Goal: Information Seeking & Learning: Learn about a topic

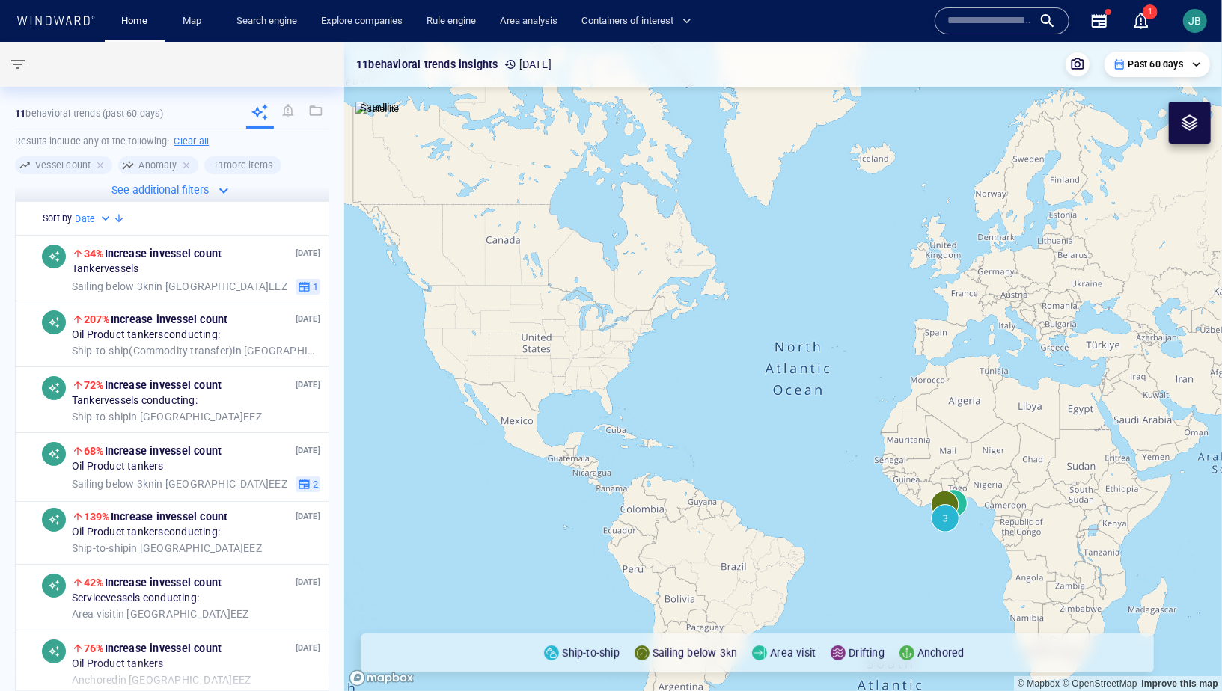
click at [221, 190] on icon "button" at bounding box center [223, 190] width 9 height 5
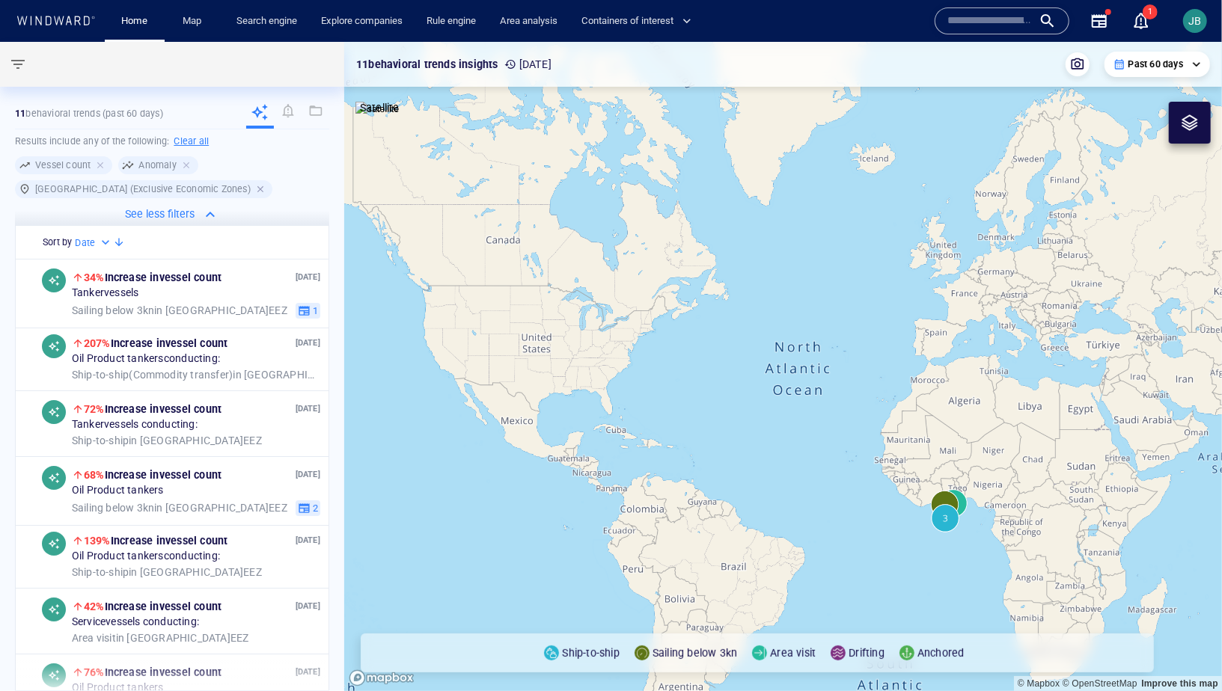
click at [255, 189] on div at bounding box center [261, 189] width 13 height 13
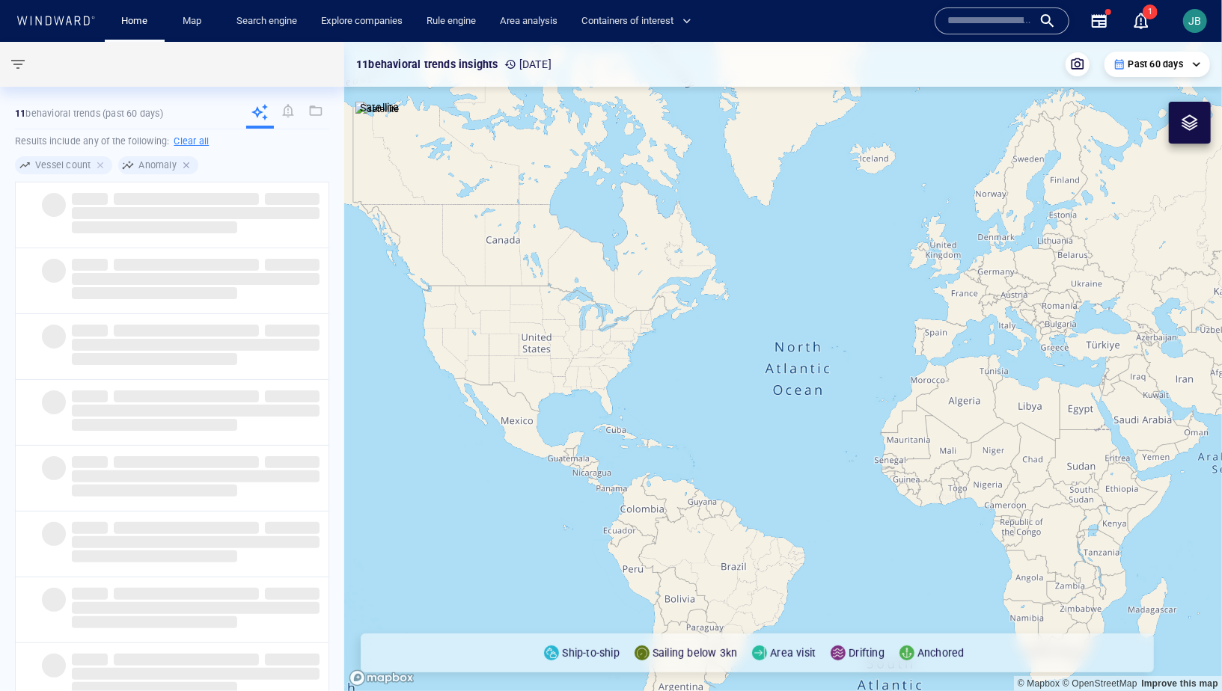
click at [189, 167] on div at bounding box center [187, 165] width 13 height 13
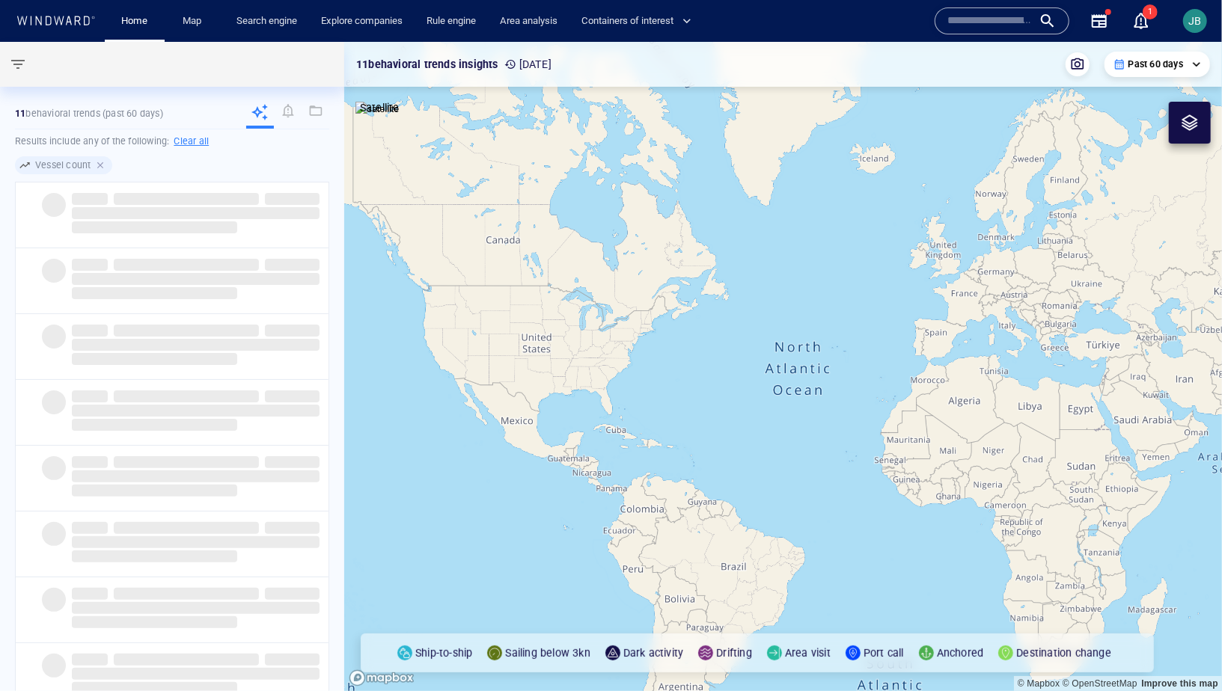
click at [102, 162] on div at bounding box center [101, 165] width 13 height 13
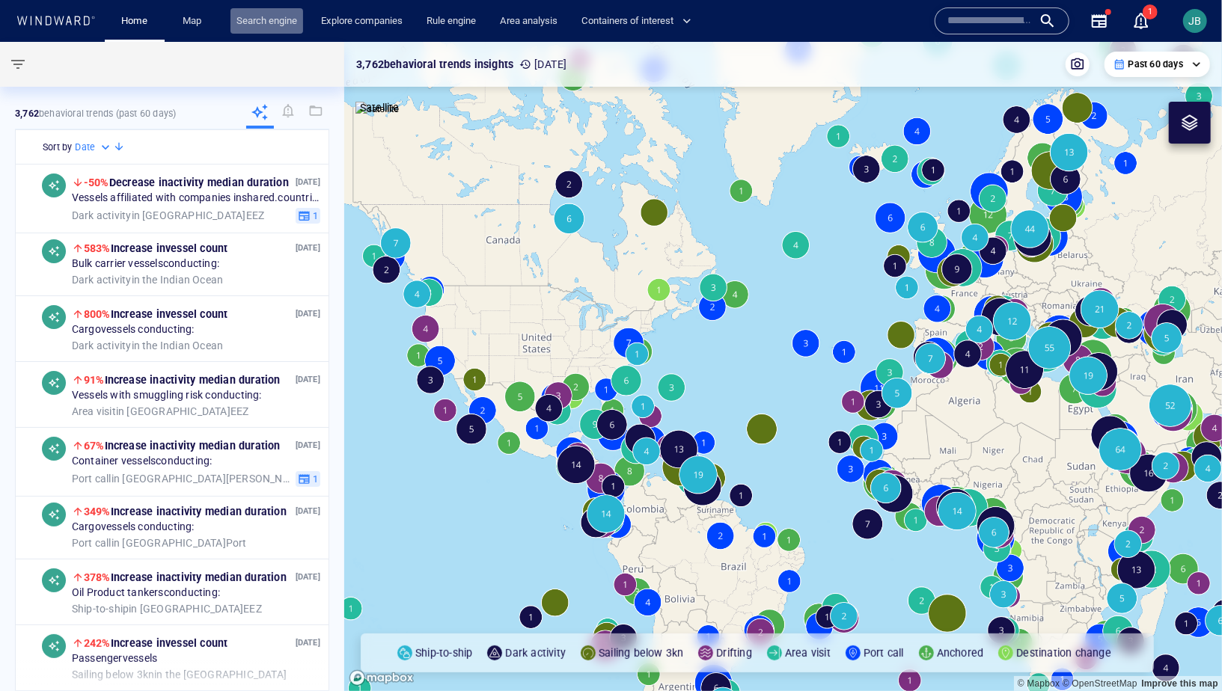
click at [281, 20] on link "Search engine" at bounding box center [266, 21] width 73 height 26
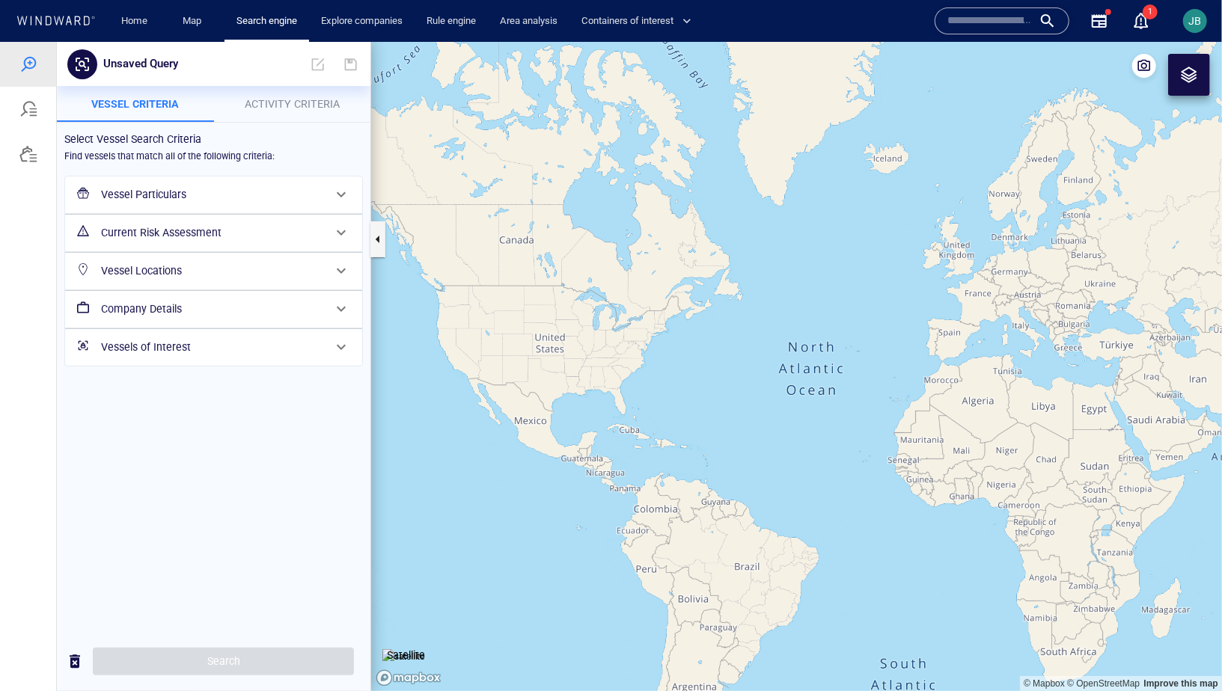
click at [263, 204] on div "Vessel Particulars" at bounding box center [212, 194] width 234 height 31
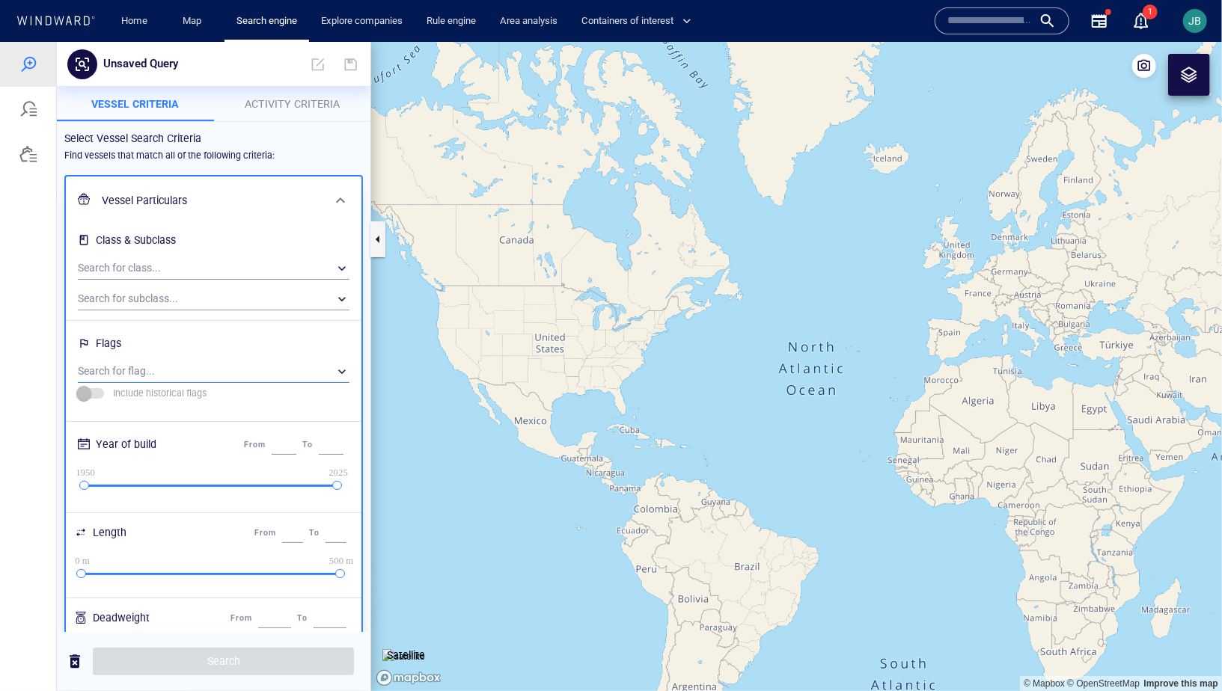
scroll to position [557, 0]
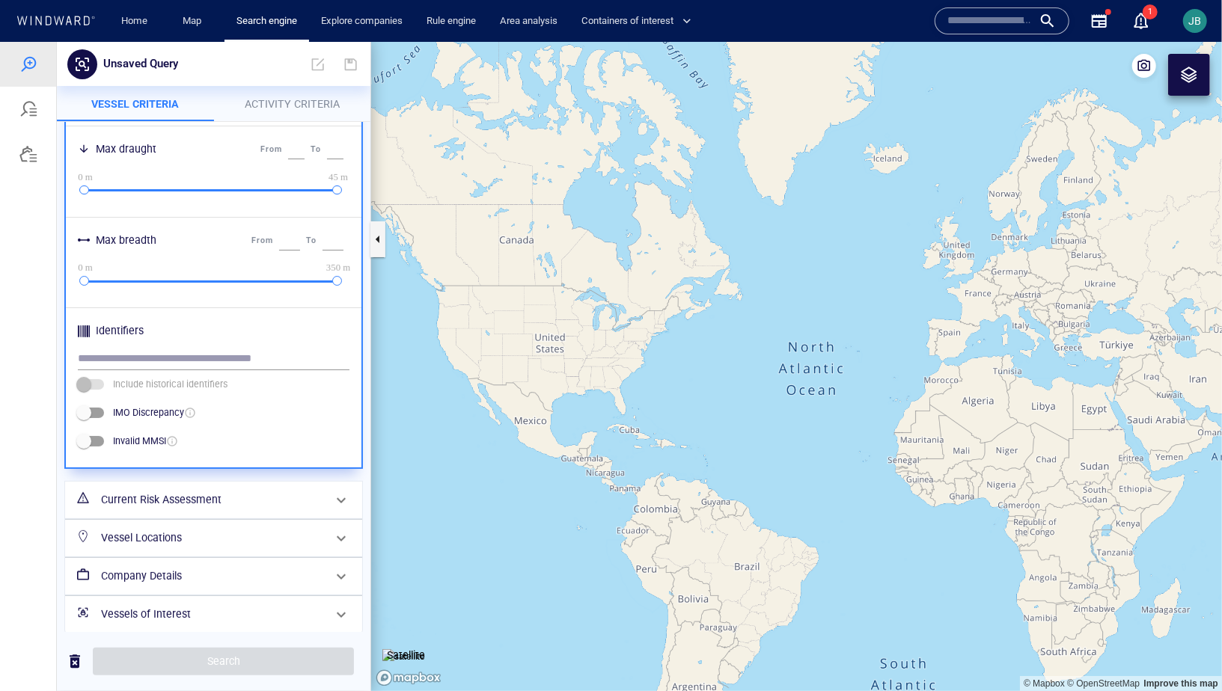
click at [137, 504] on h6 "Current Risk Assessment" at bounding box center [212, 499] width 222 height 19
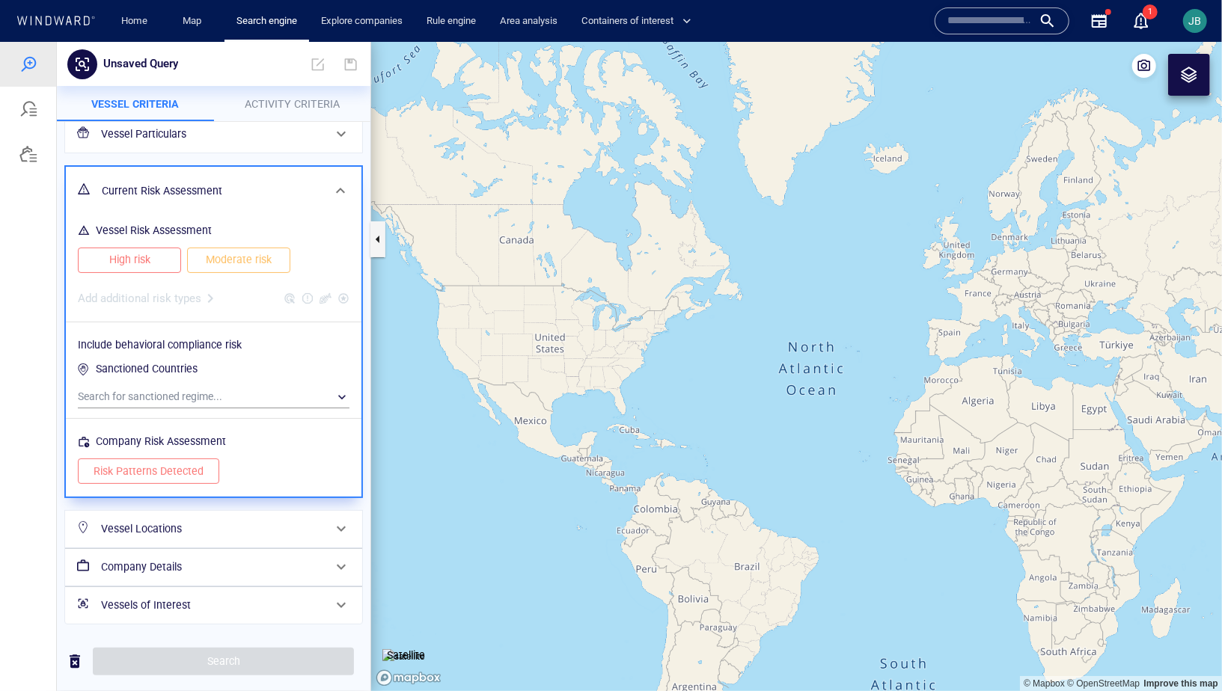
scroll to position [0, 0]
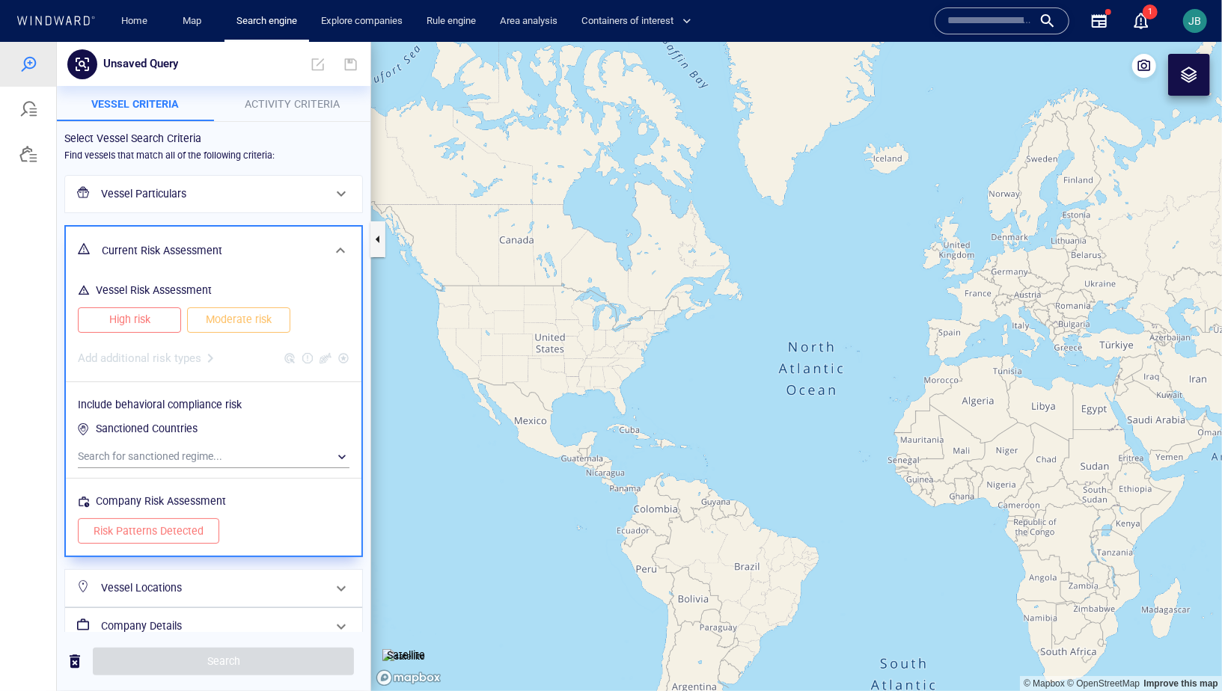
click at [160, 325] on span "High risk" at bounding box center [130, 319] width 72 height 19
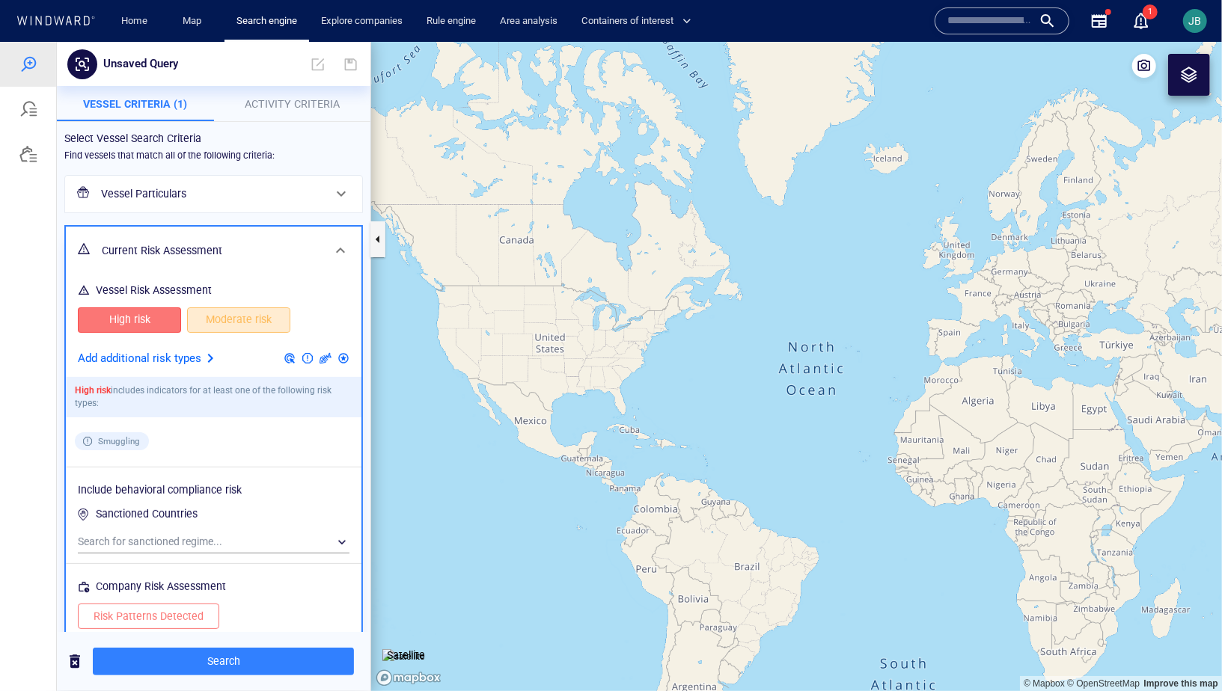
click at [218, 325] on span "Moderate risk" at bounding box center [239, 319] width 72 height 19
click at [204, 358] on div at bounding box center [210, 358] width 18 height 18
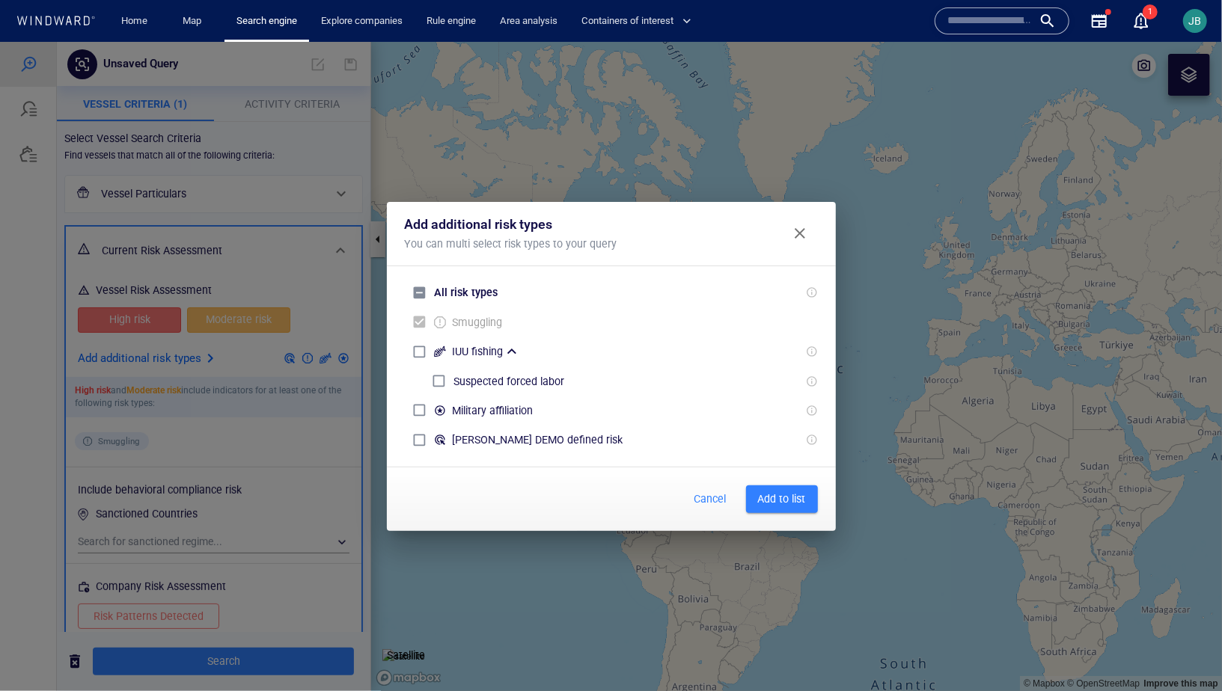
click at [783, 507] on span "Add to list" at bounding box center [782, 498] width 48 height 19
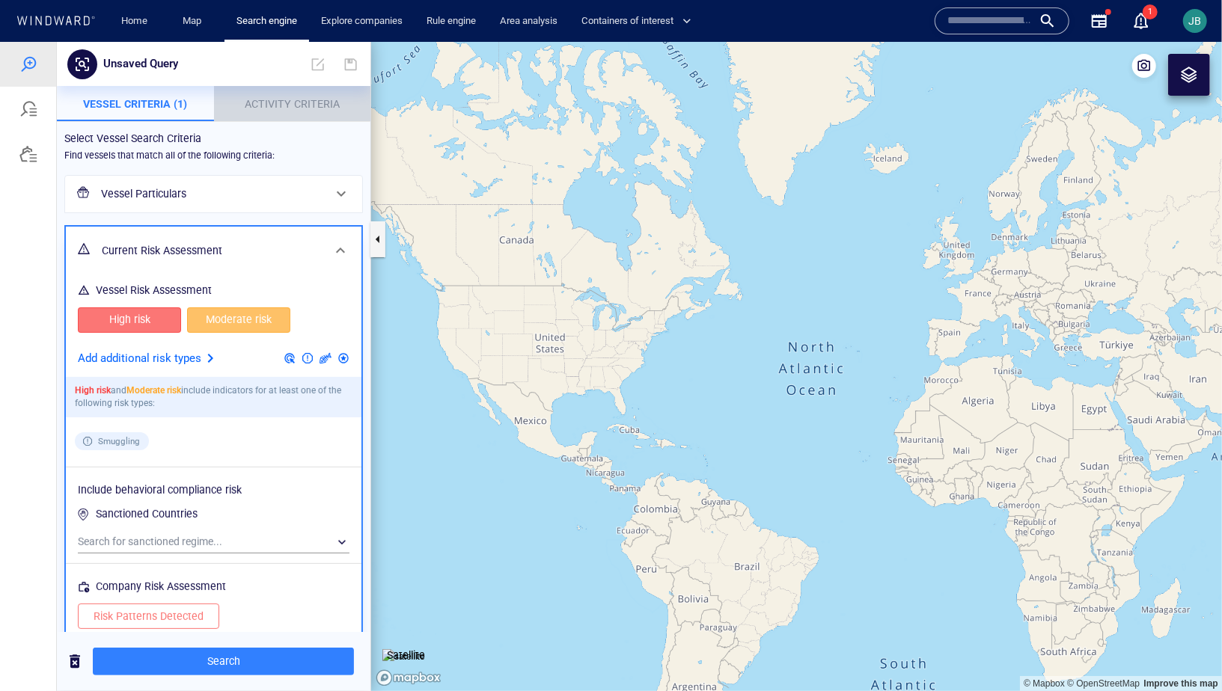
click at [331, 119] on button "Activity Criteria" at bounding box center [292, 103] width 157 height 36
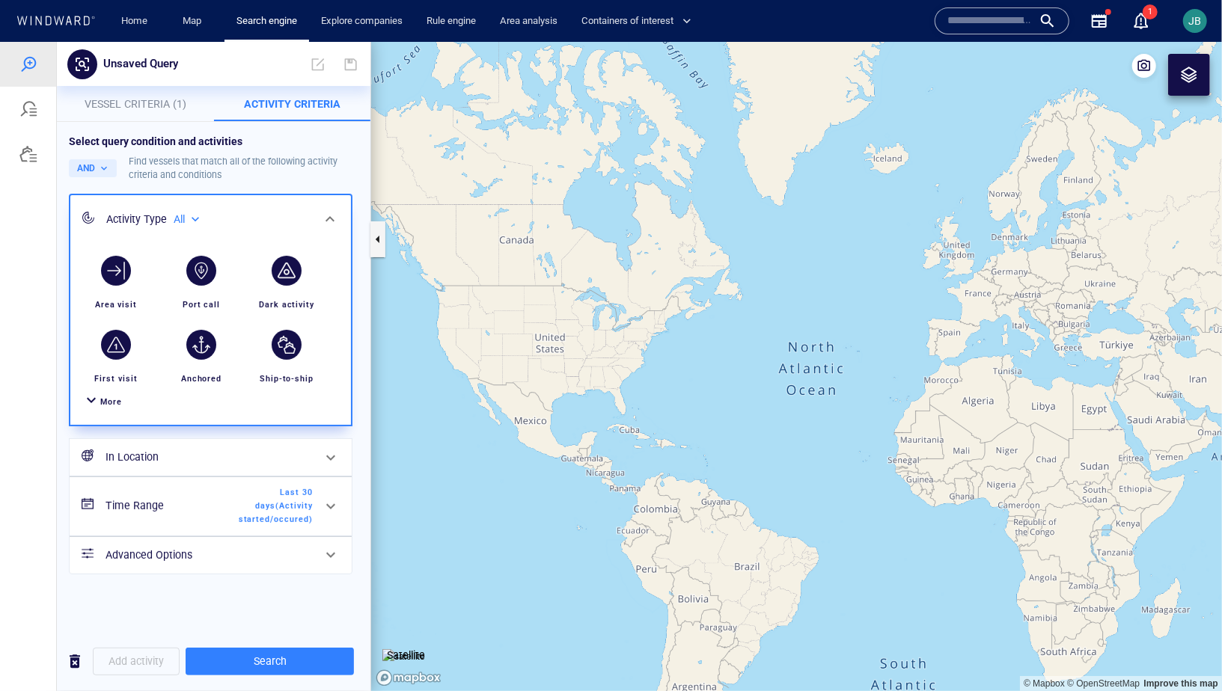
click at [121, 399] on span "More" at bounding box center [111, 402] width 22 height 10
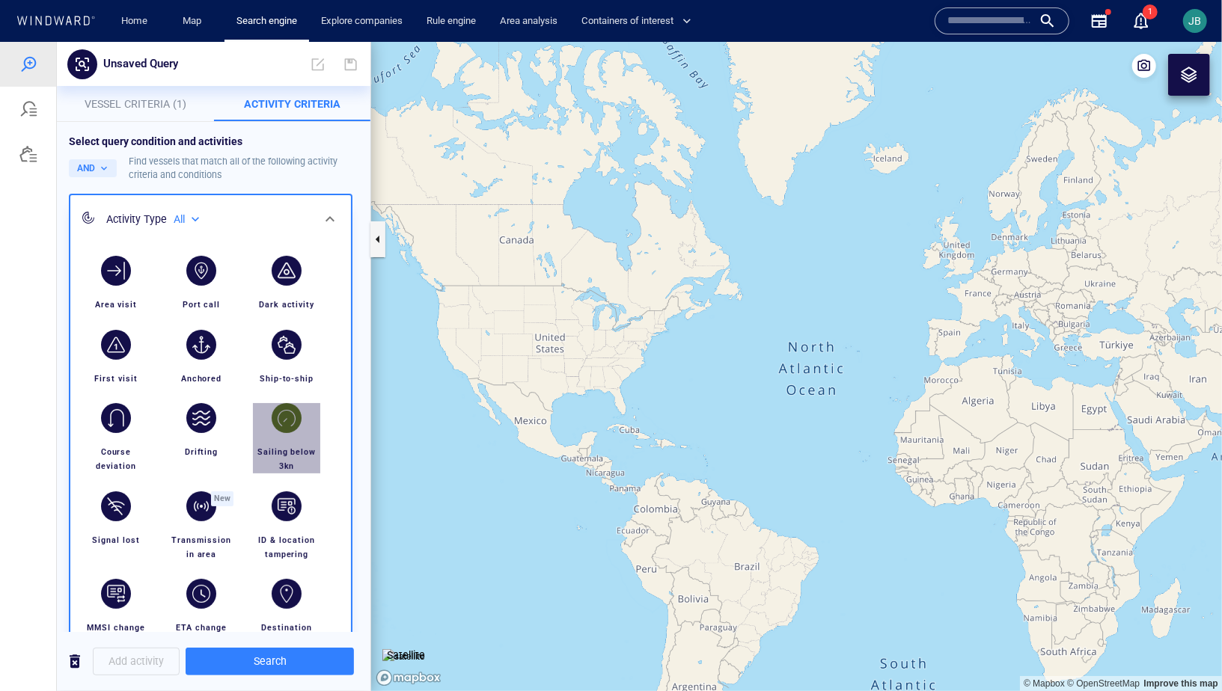
click at [304, 444] on div "Sailing below 3kn" at bounding box center [286, 458] width 79 height 40
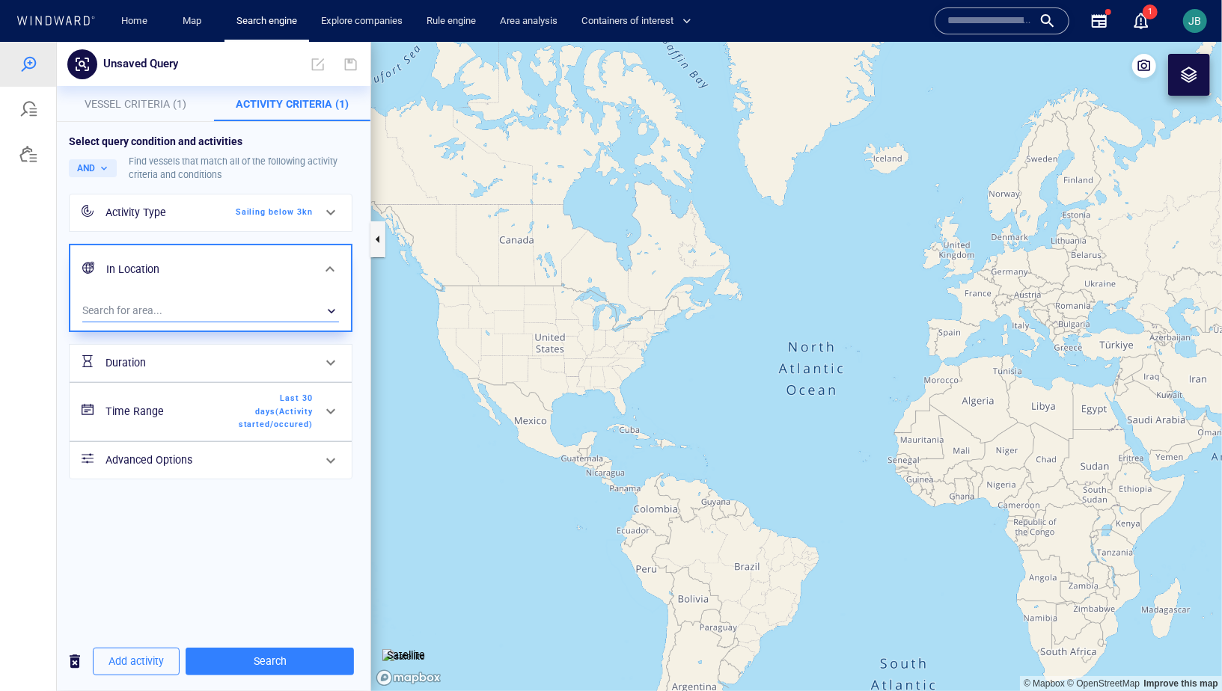
click at [196, 314] on div "​" at bounding box center [210, 310] width 257 height 22
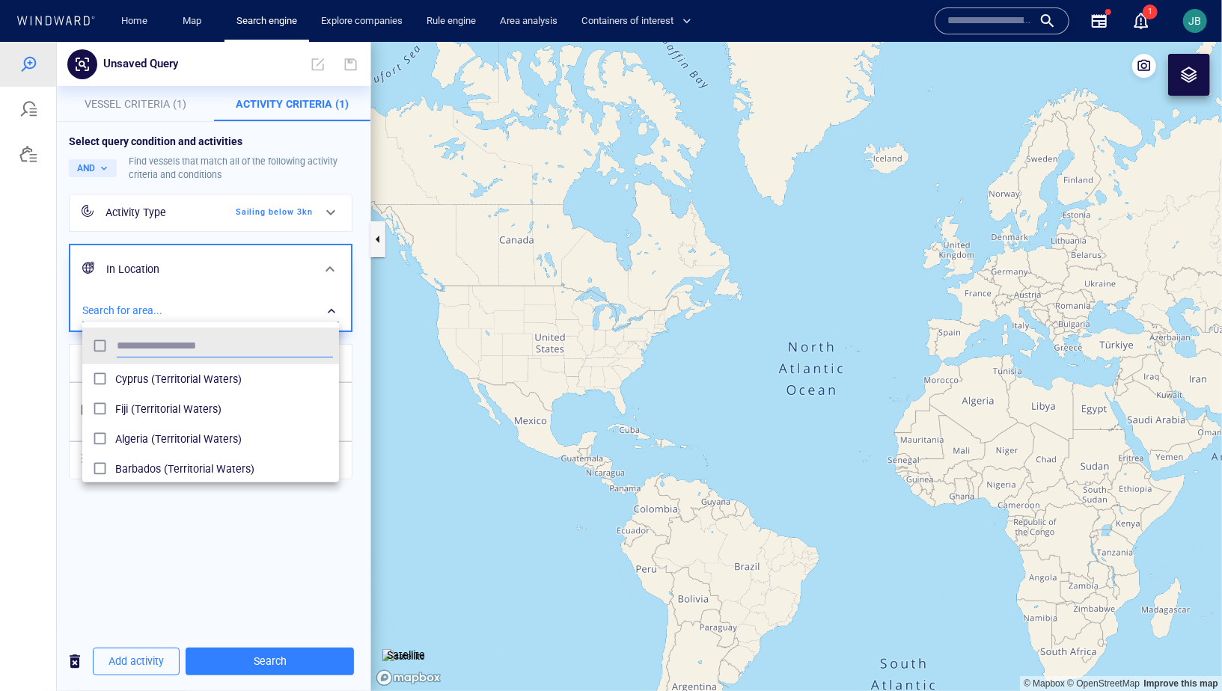
scroll to position [149, 257]
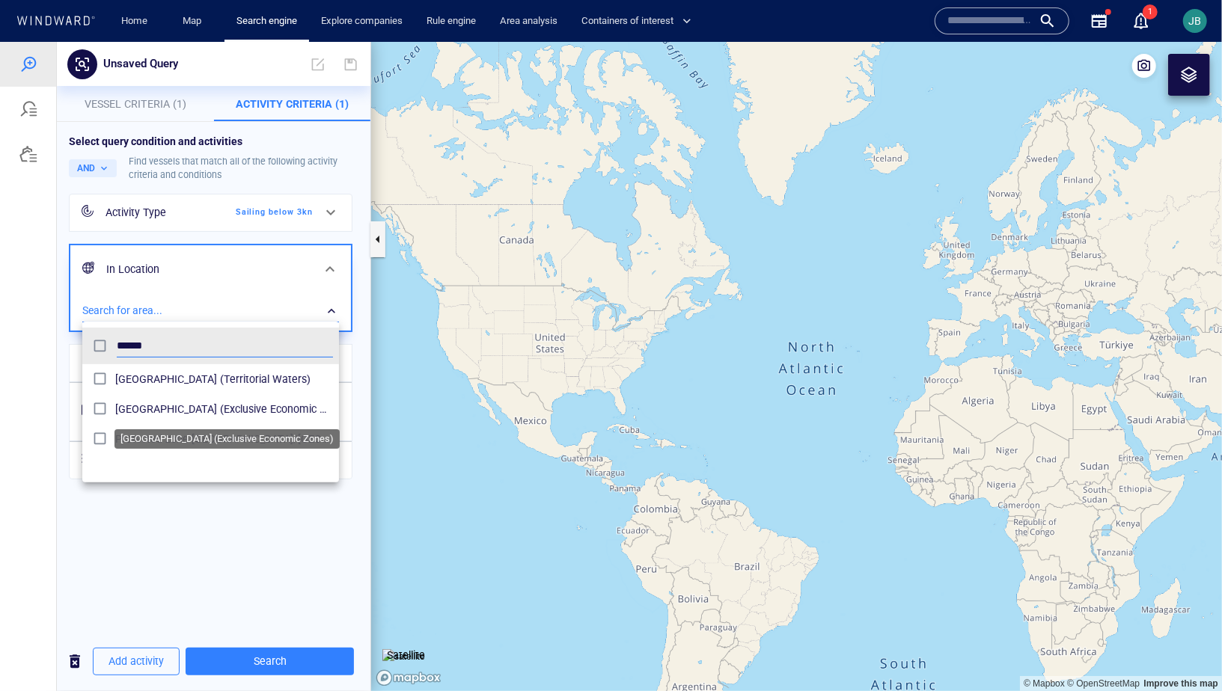
type input "*****"
click at [183, 407] on span "Papua New Guinea (Exclusive Economic Zones)" at bounding box center [224, 409] width 218 height 18
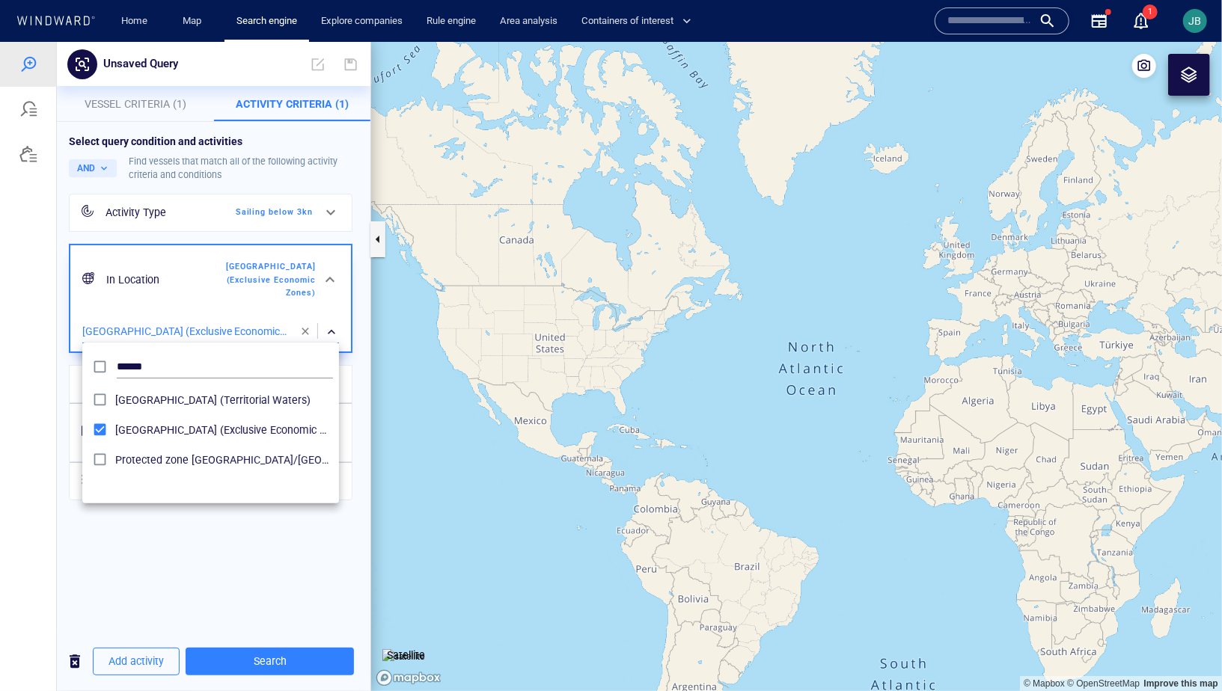
click at [54, 435] on div at bounding box center [611, 365] width 1222 height 649
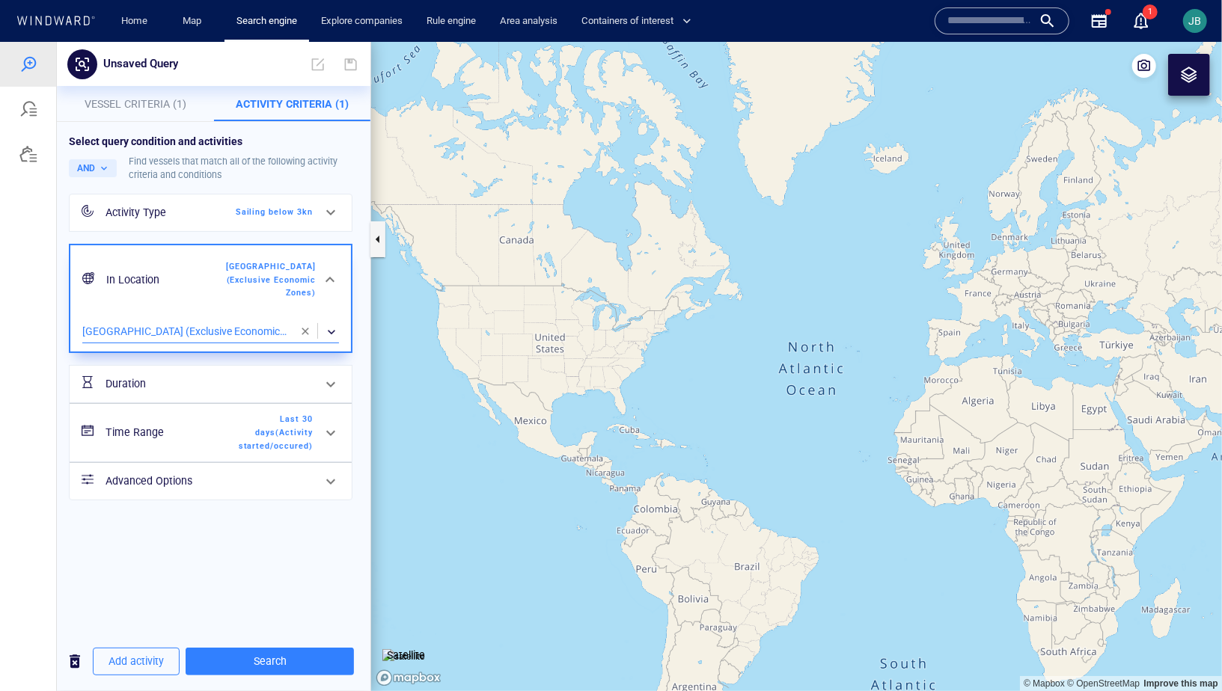
drag, startPoint x: 283, startPoint y: 664, endPoint x: 428, endPoint y: 616, distance: 153.1
click at [283, 664] on span "Search" at bounding box center [270, 661] width 144 height 19
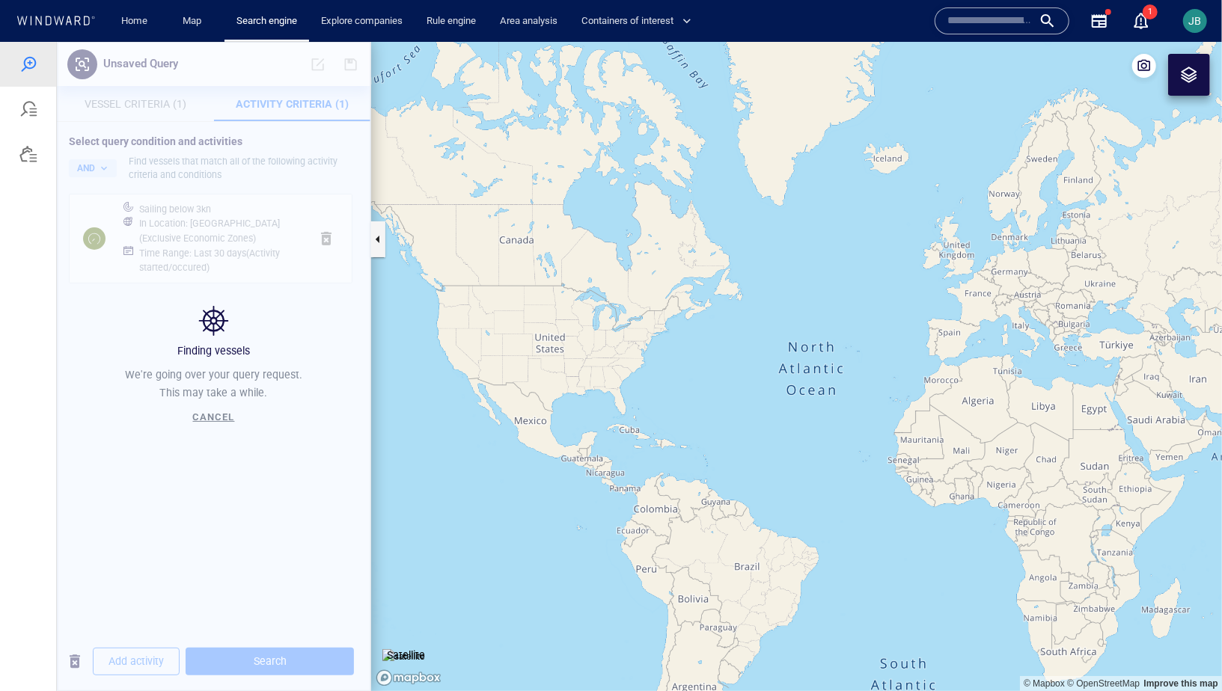
drag, startPoint x: 987, startPoint y: 636, endPoint x: 433, endPoint y: 420, distance: 594.4
click at [432, 420] on canvas "Map" at bounding box center [796, 365] width 851 height 649
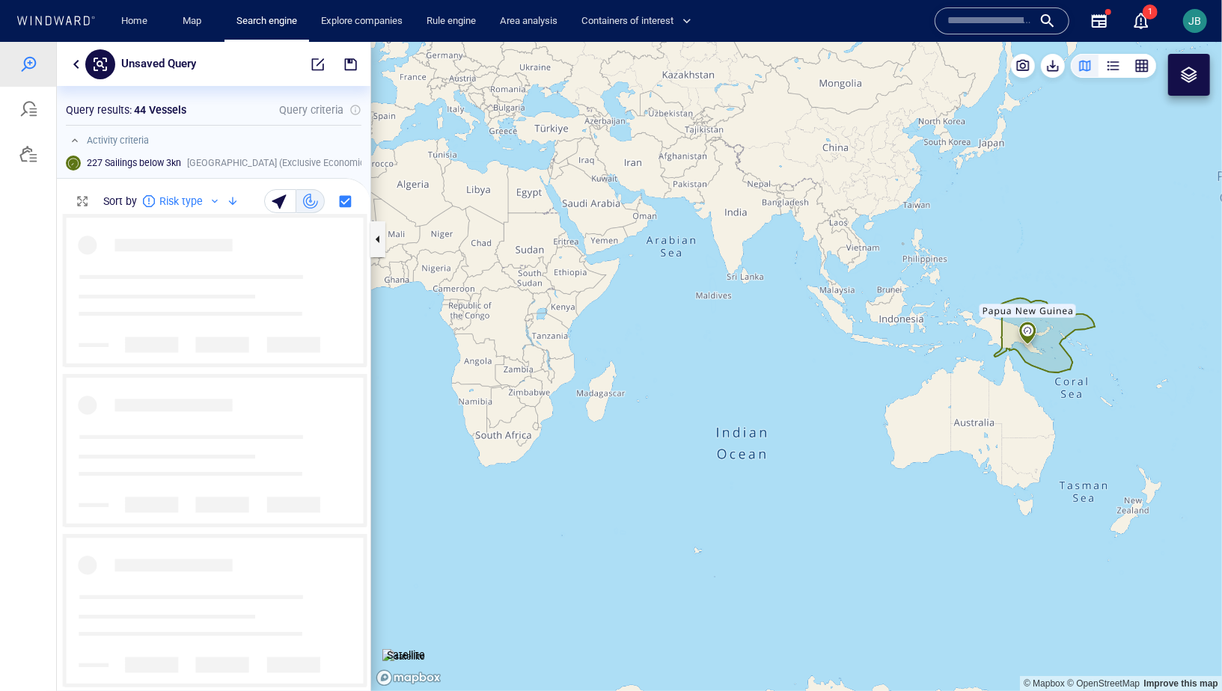
scroll to position [477, 313]
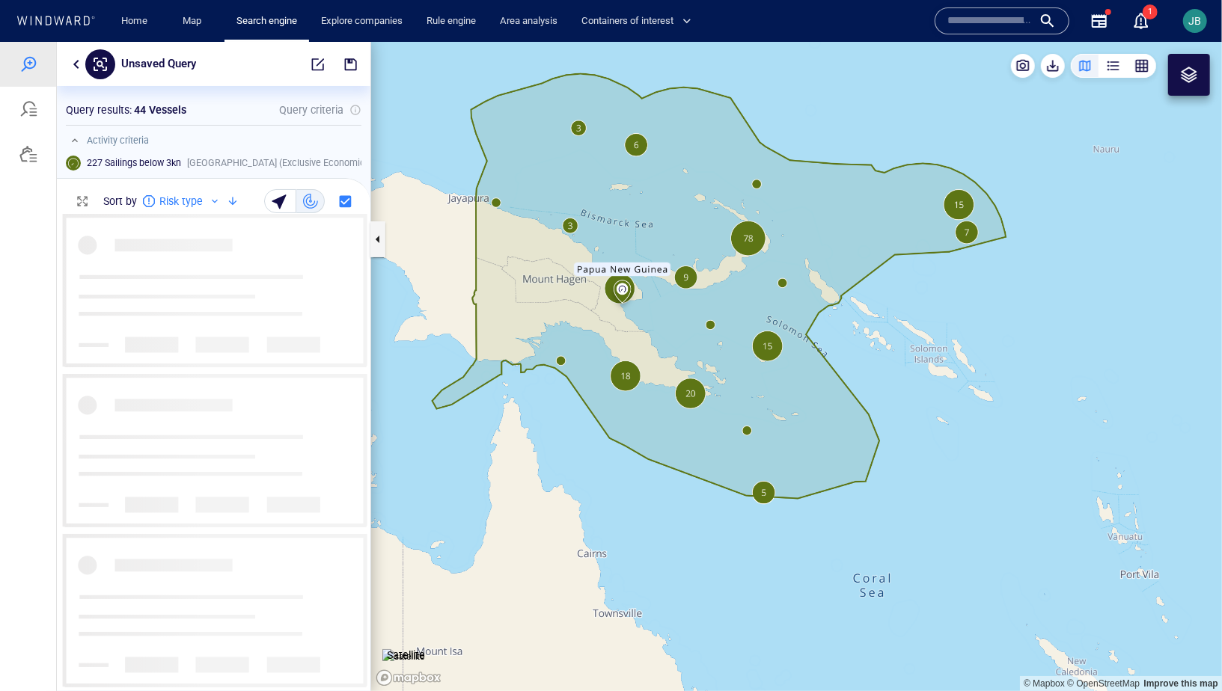
drag, startPoint x: 902, startPoint y: 314, endPoint x: 933, endPoint y: 334, distance: 36.7
click at [933, 334] on canvas "Map" at bounding box center [796, 365] width 851 height 649
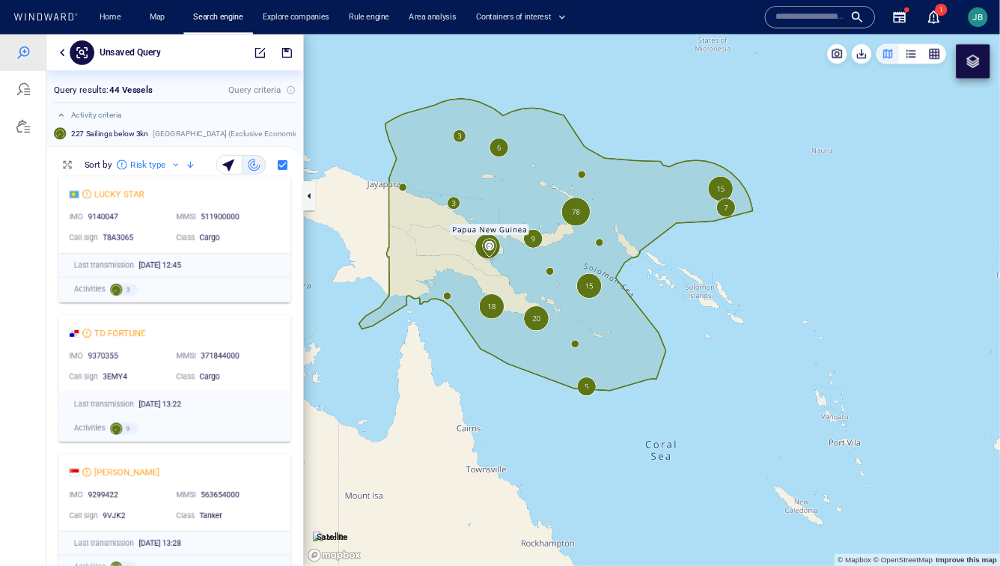
scroll to position [340, 0]
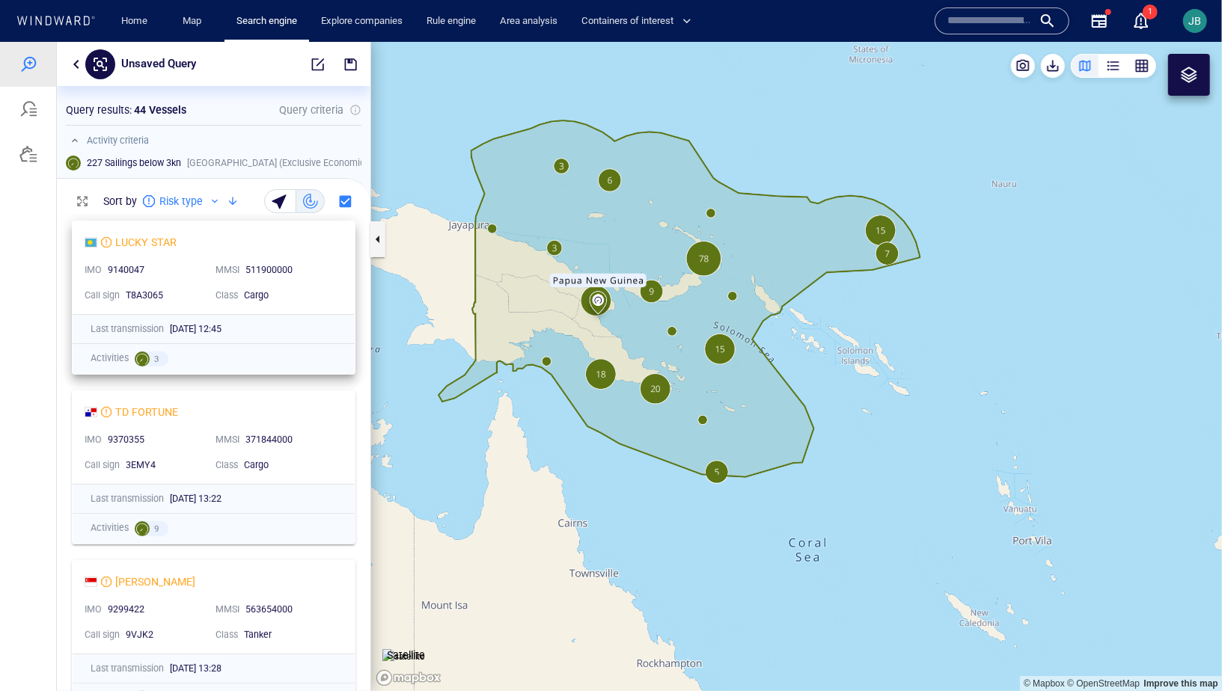
drag, startPoint x: 337, startPoint y: 277, endPoint x: 337, endPoint y: 295, distance: 18.0
click at [337, 276] on div "MMSI 511900000" at bounding box center [274, 269] width 131 height 25
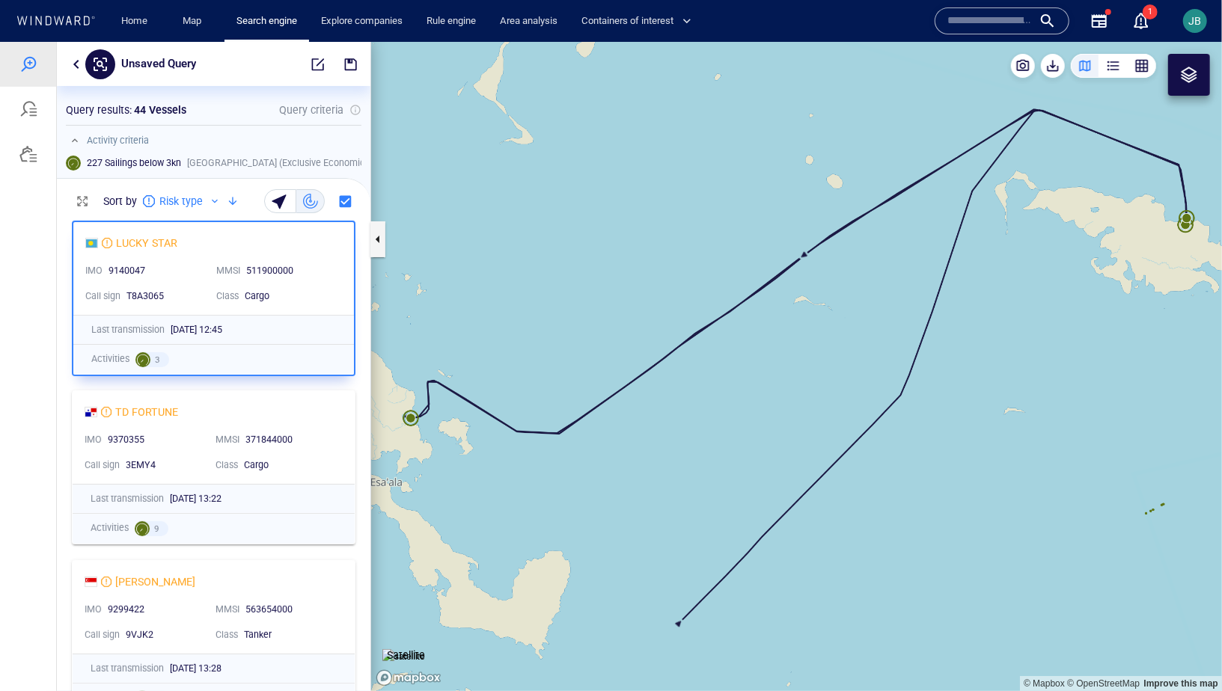
drag, startPoint x: 1157, startPoint y: 252, endPoint x: 901, endPoint y: 365, distance: 280.4
click at [900, 366] on canvas "Map" at bounding box center [796, 365] width 851 height 649
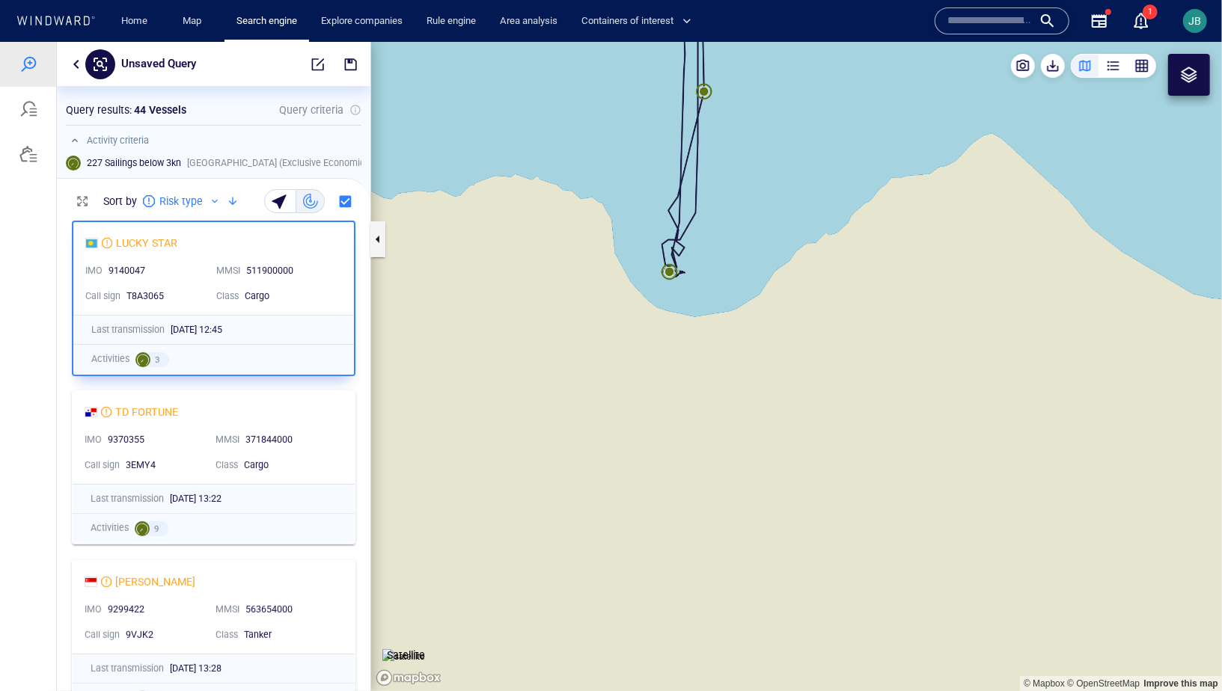
drag, startPoint x: 403, startPoint y: 628, endPoint x: 484, endPoint y: 512, distance: 141.8
click at [403, 649] on img at bounding box center [403, 656] width 43 height 15
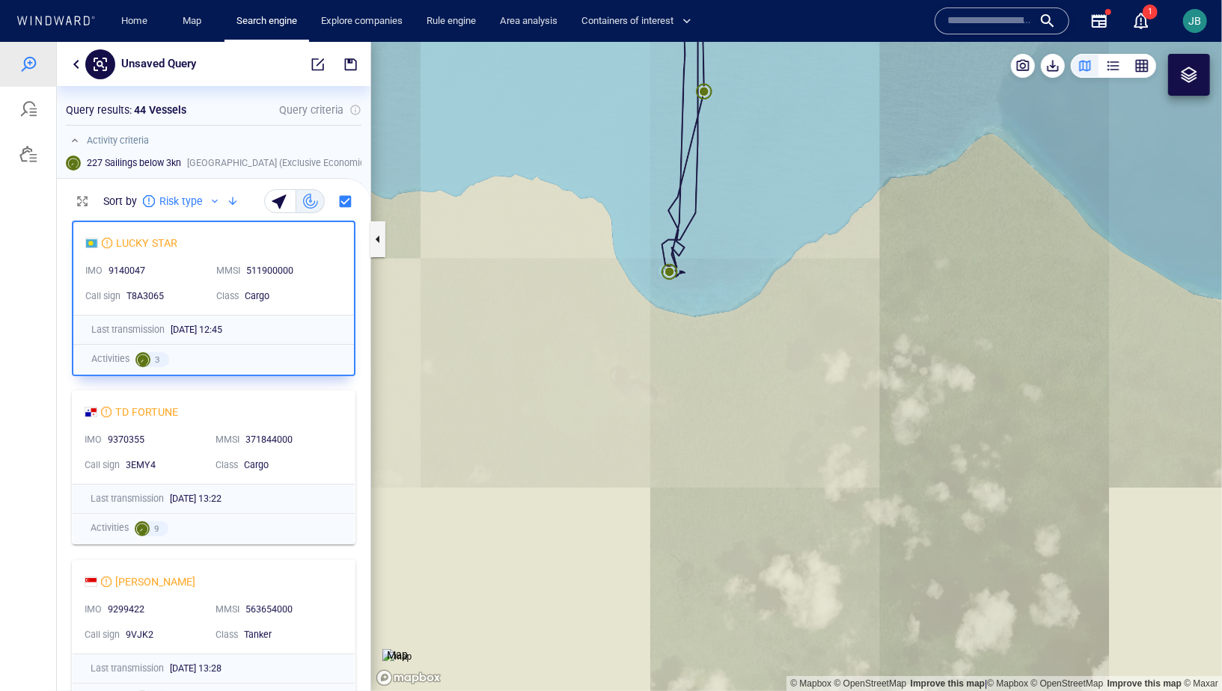
drag, startPoint x: 540, startPoint y: 364, endPoint x: 557, endPoint y: 435, distance: 73.0
click at [556, 435] on canvas "Map" at bounding box center [796, 365] width 851 height 649
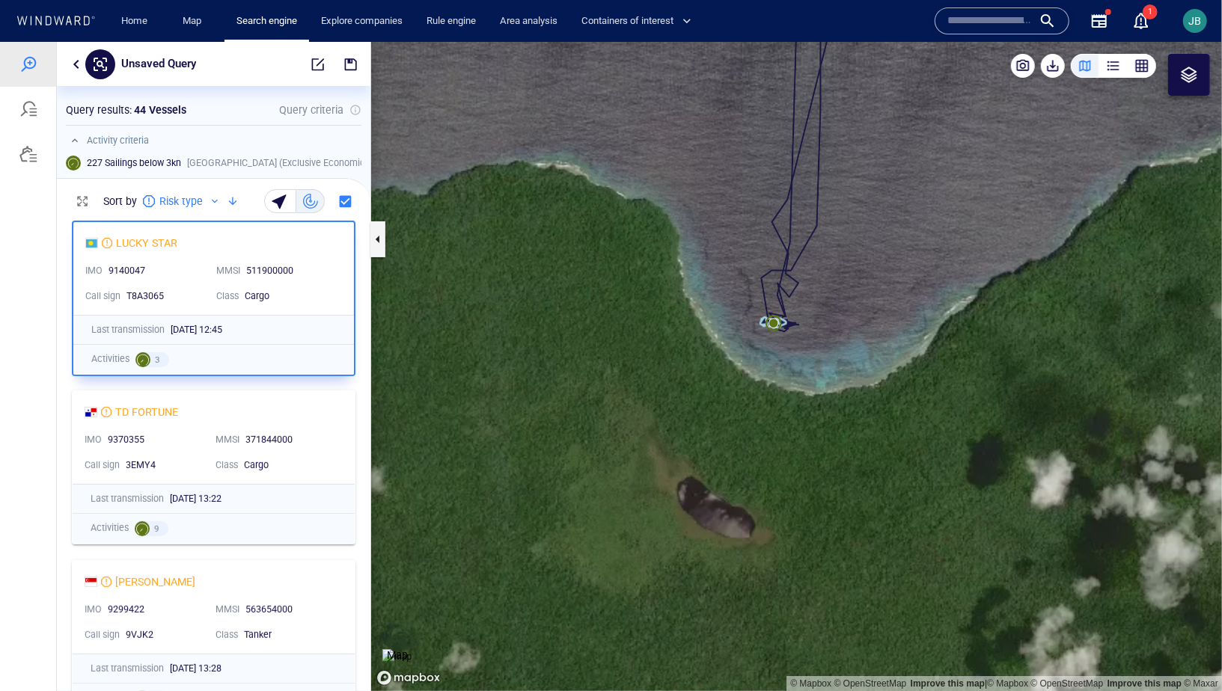
drag, startPoint x: 591, startPoint y: 338, endPoint x: 578, endPoint y: 420, distance: 83.4
click at [576, 420] on canvas "Map" at bounding box center [796, 365] width 851 height 649
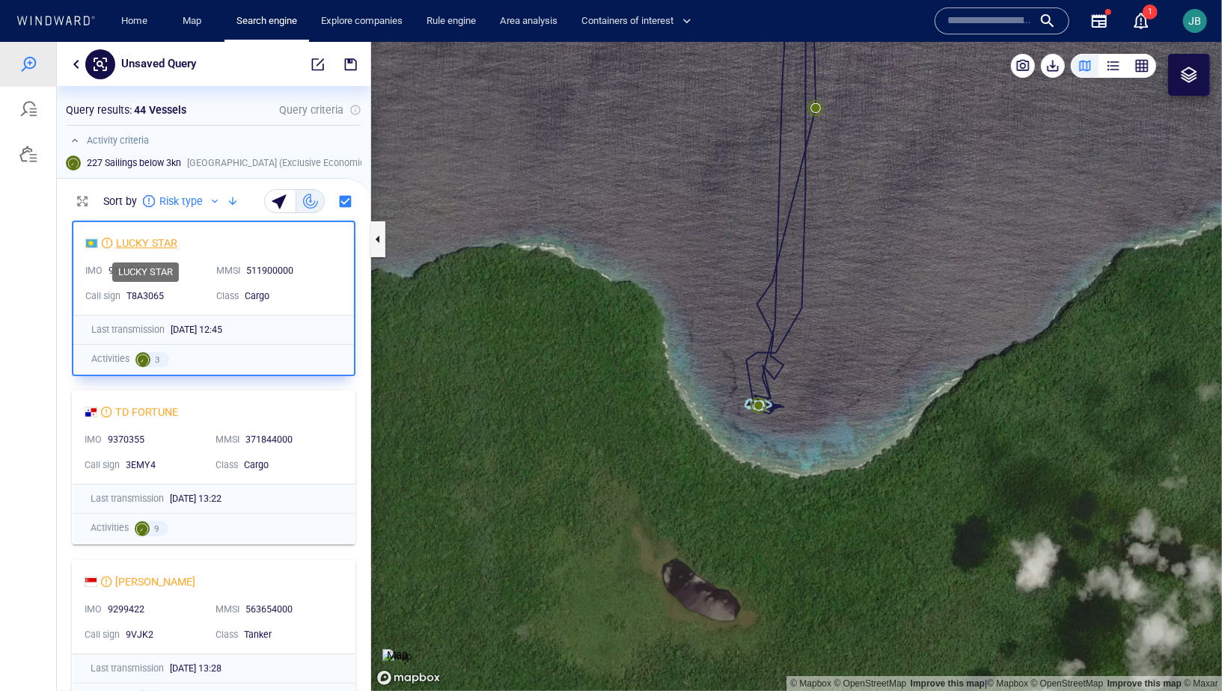
click at [171, 240] on div "LUCKY STAR" at bounding box center [146, 242] width 61 height 18
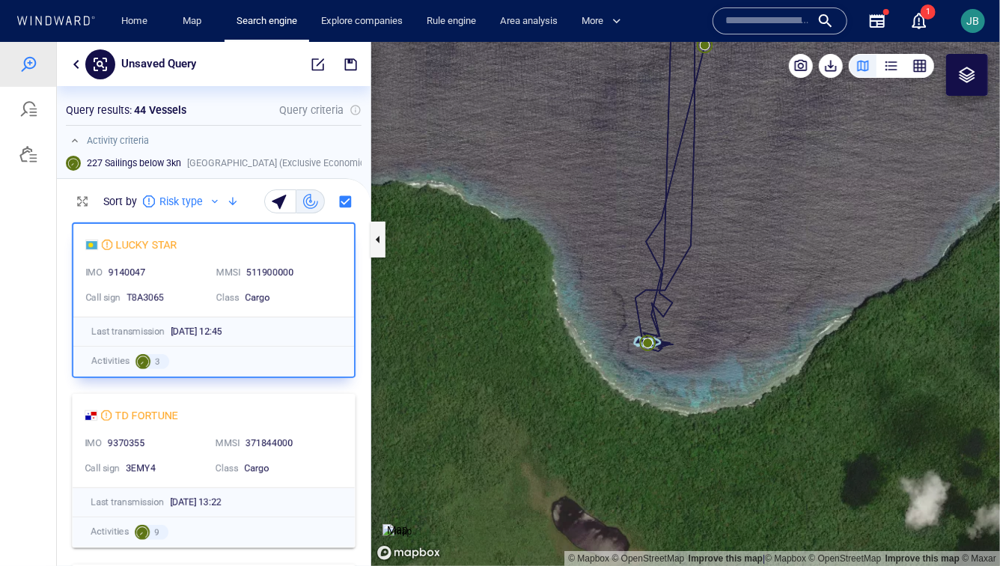
scroll to position [0, 0]
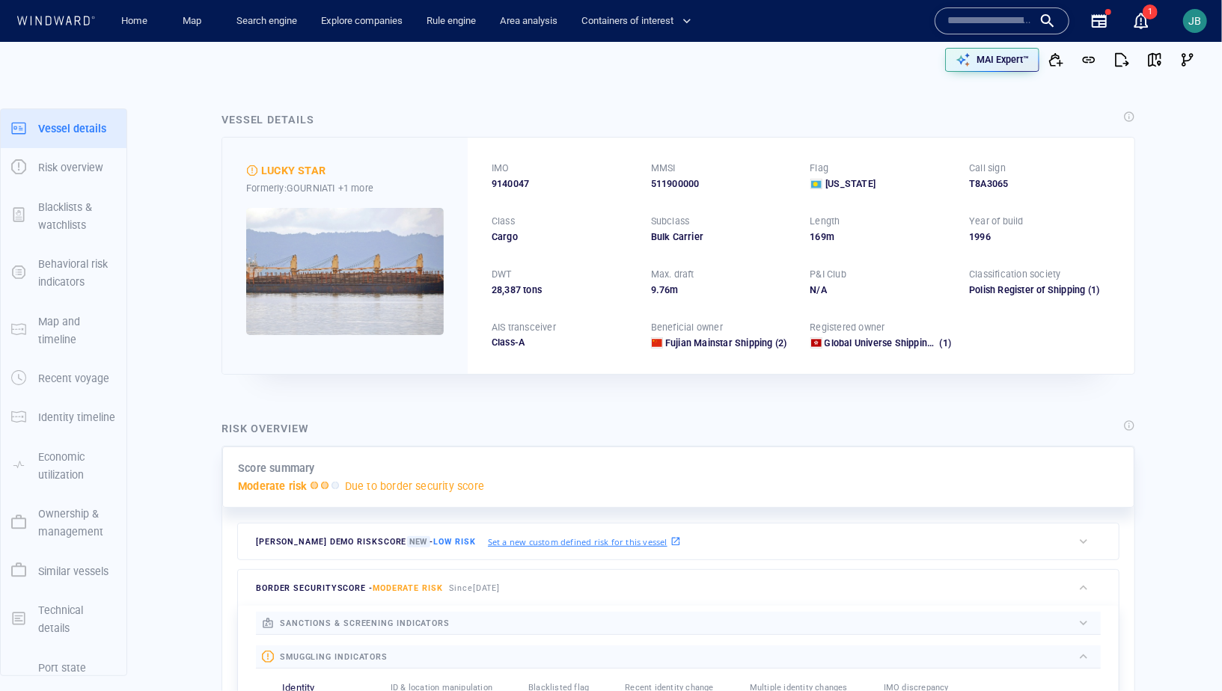
click at [342, 245] on img at bounding box center [345, 271] width 198 height 127
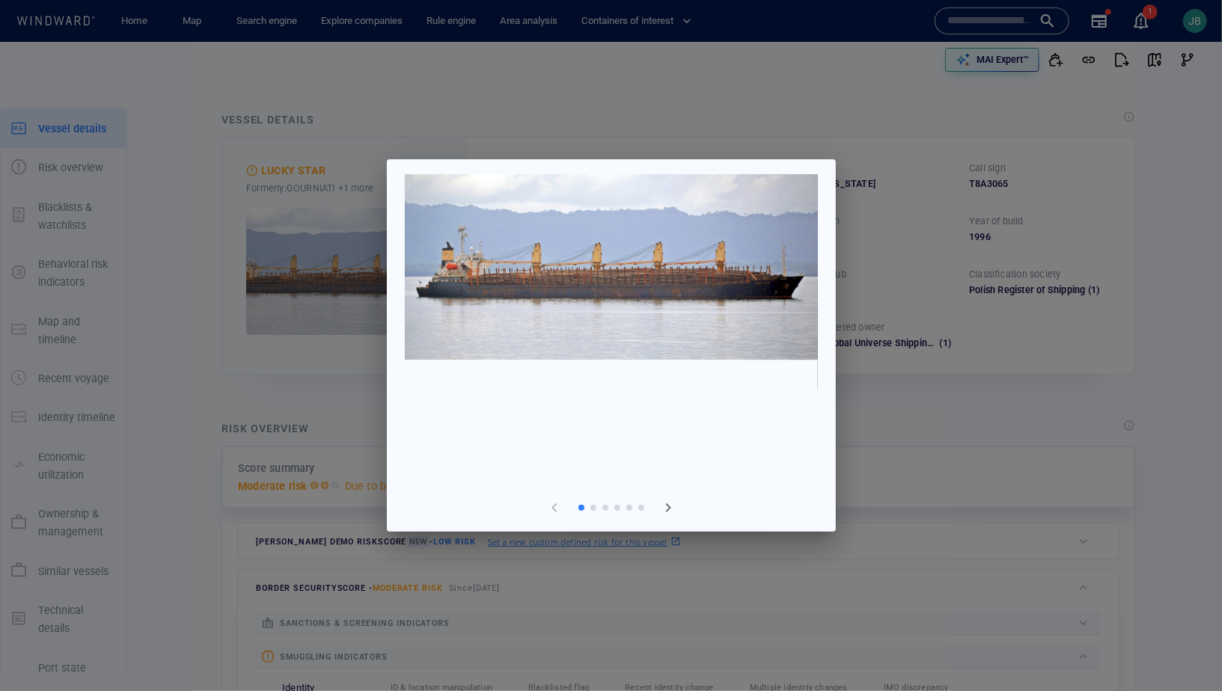
click at [774, 141] on div at bounding box center [611, 345] width 1222 height 691
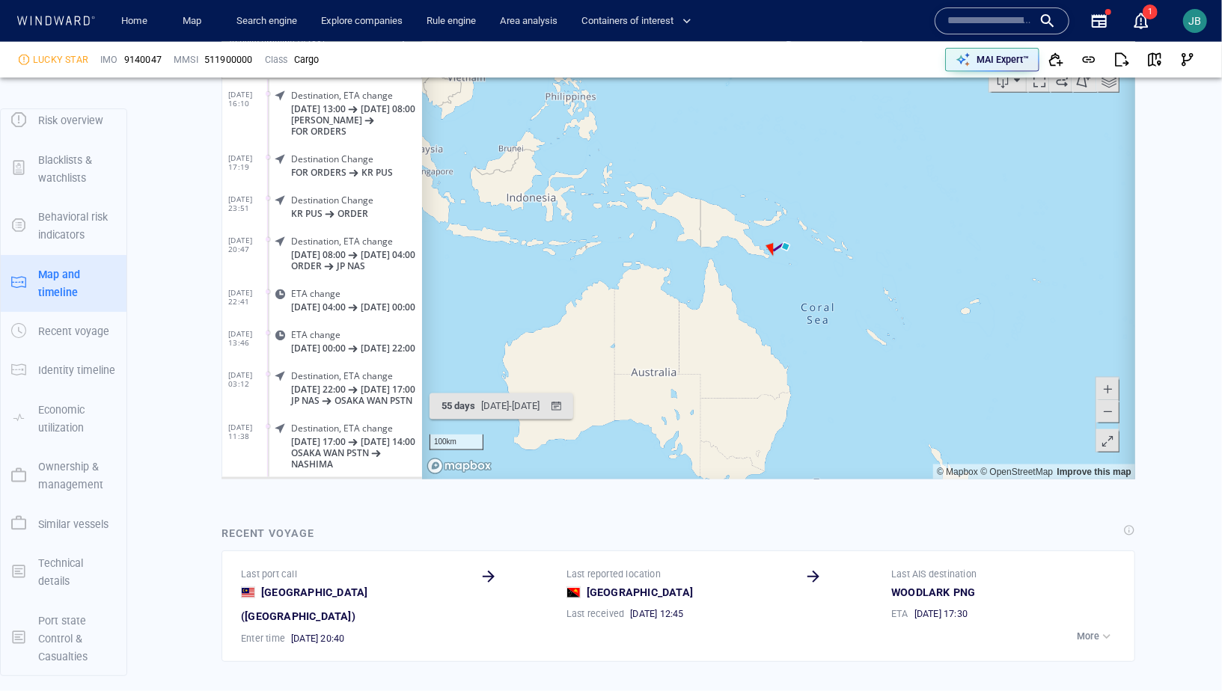
scroll to position [346, 0]
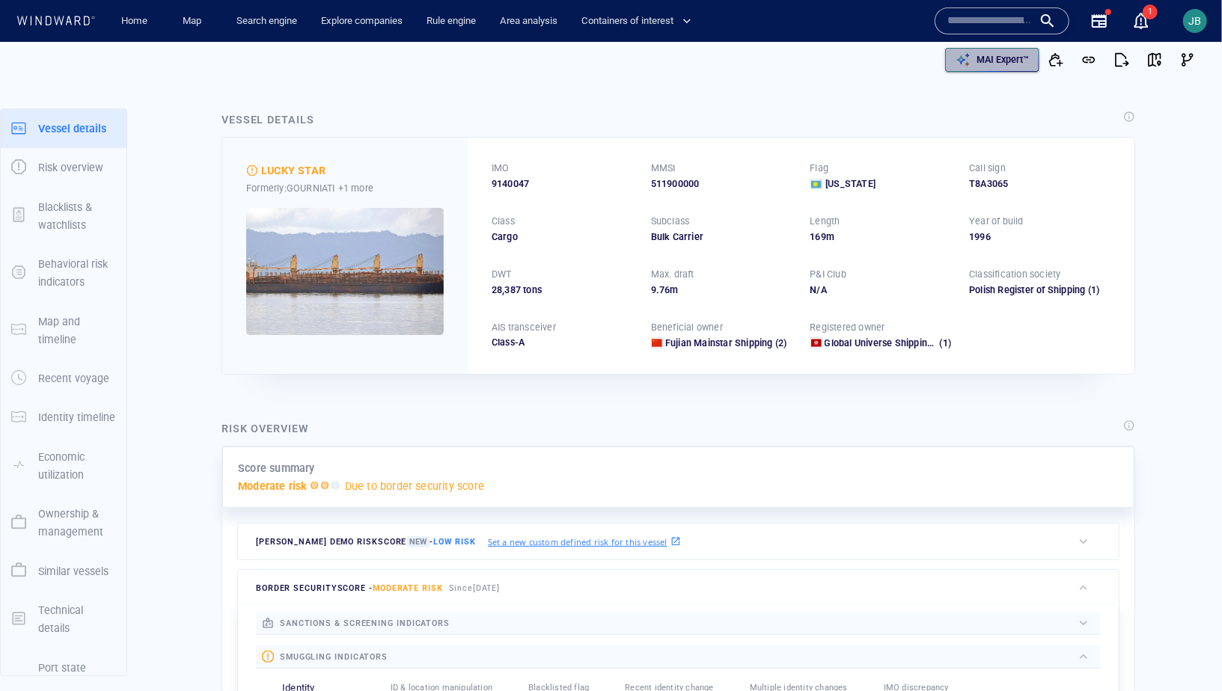
click at [997, 56] on p "MAI Expert™" at bounding box center [1002, 59] width 52 height 13
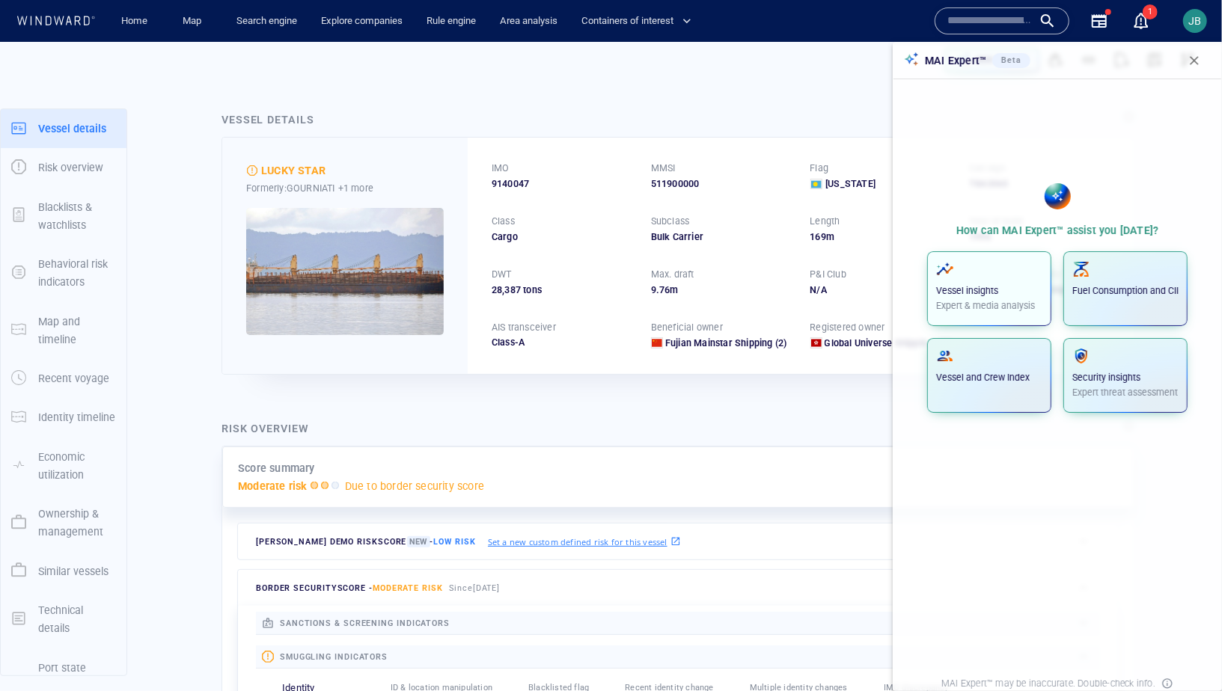
click at [955, 292] on p "Vessel insights" at bounding box center [989, 290] width 106 height 13
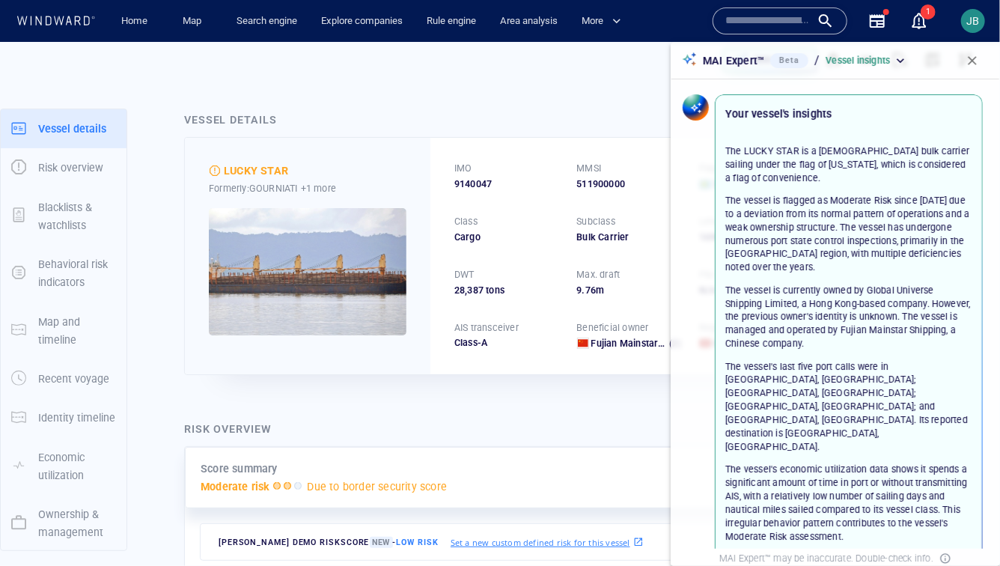
drag, startPoint x: 868, startPoint y: 451, endPoint x: 725, endPoint y: 111, distance: 368.5
click at [725, 111] on div "Your vessel's insights The LUCKY STAR is a [DEMOGRAPHIC_DATA] bulk carrier sail…" at bounding box center [848, 437] width 259 height 676
copy div "Your vessel's insights The LUCKY STAR is a [DEMOGRAPHIC_DATA] bulk carrier sail…"
